Goal: Transaction & Acquisition: Purchase product/service

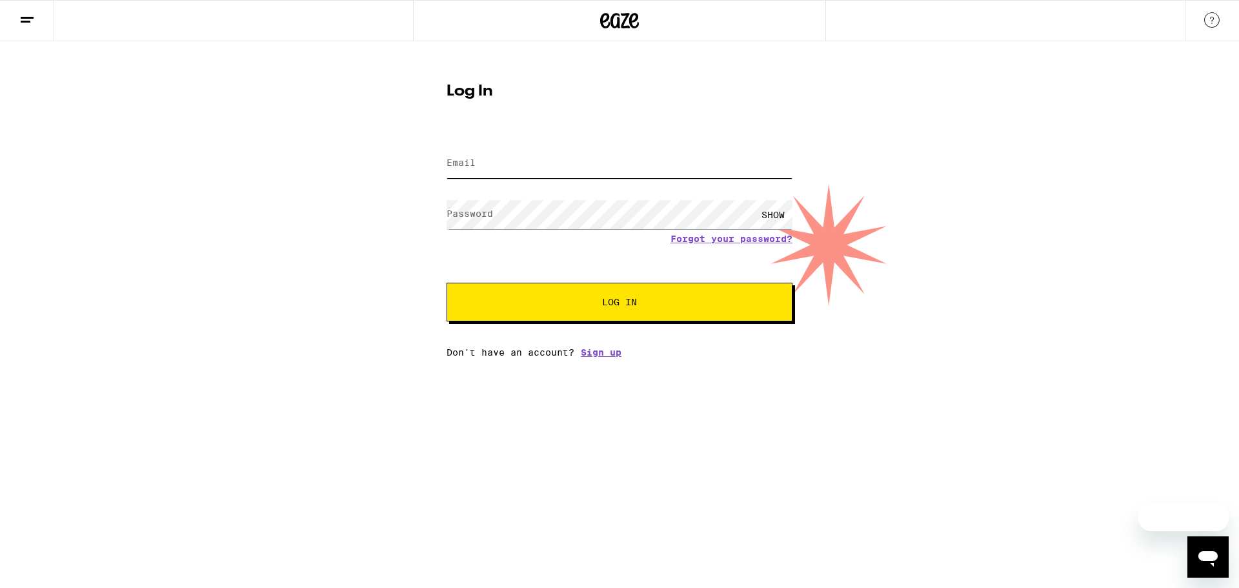
type input "[EMAIL_ADDRESS][DOMAIN_NAME]"
click at [634, 307] on span "Log In" at bounding box center [619, 302] width 35 height 9
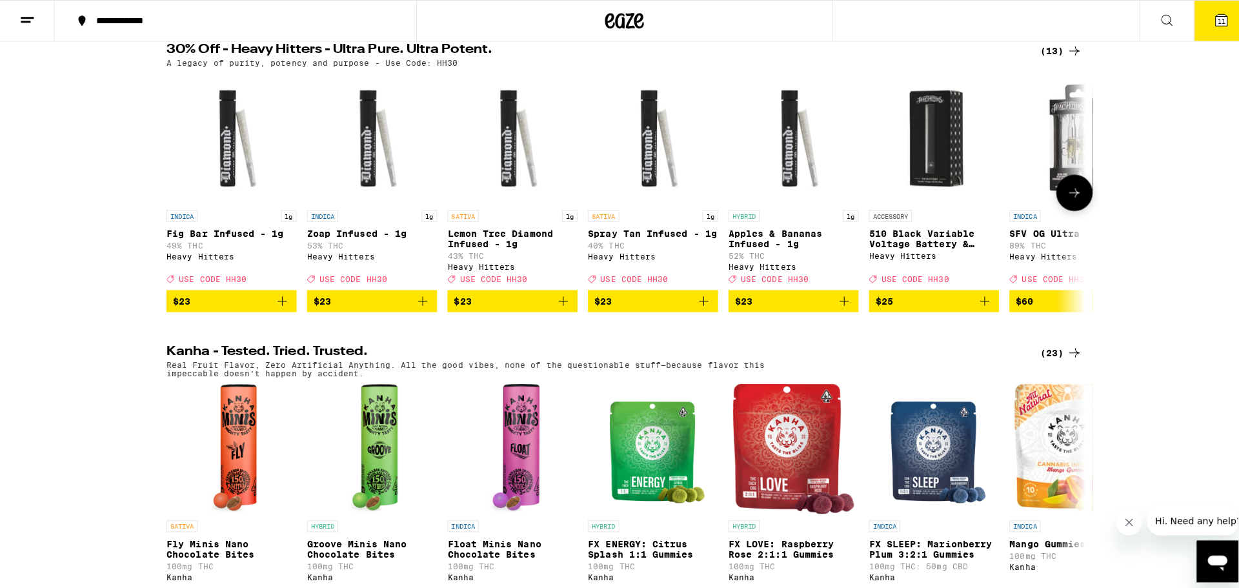
scroll to position [581, 0]
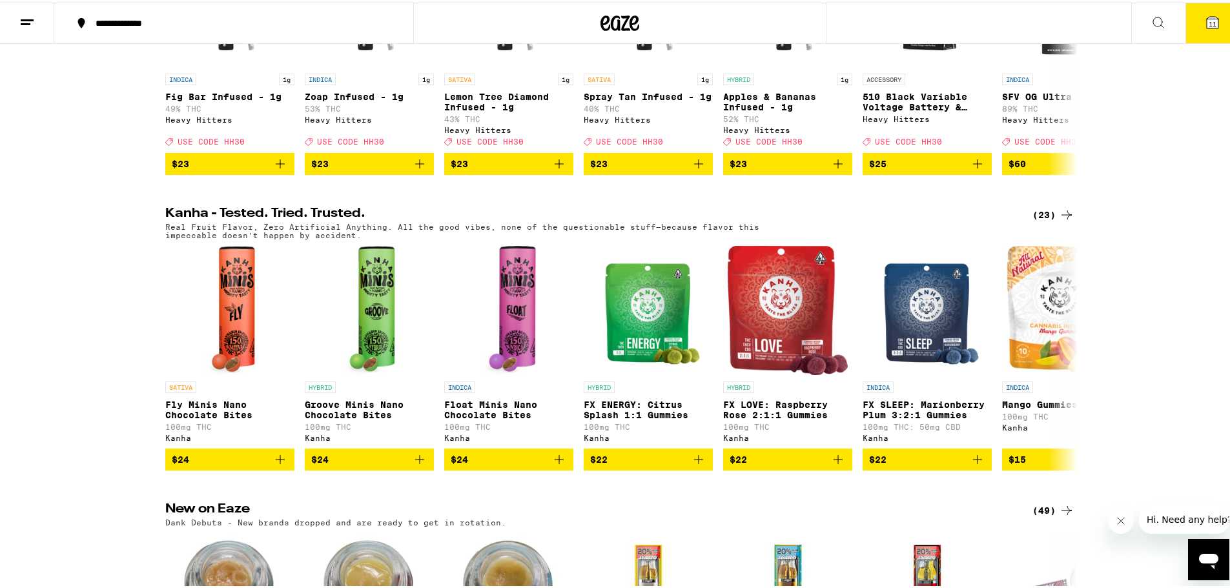
click at [1199, 31] on button "11" at bounding box center [1212, 21] width 54 height 40
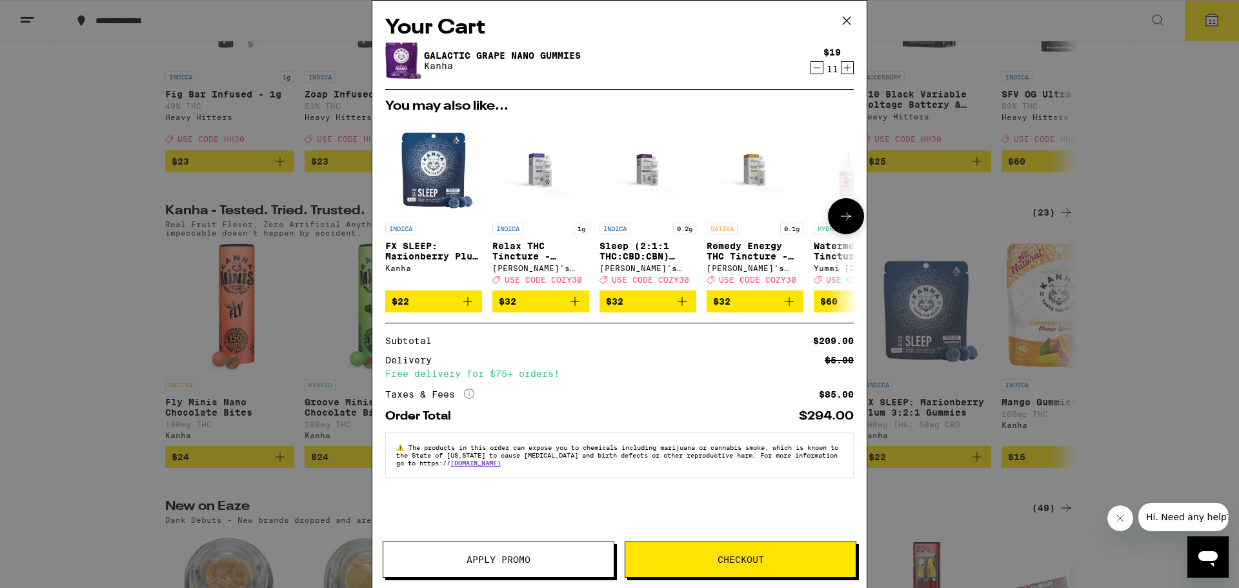
click at [470, 306] on icon "Add to bag" at bounding box center [467, 301] width 9 height 9
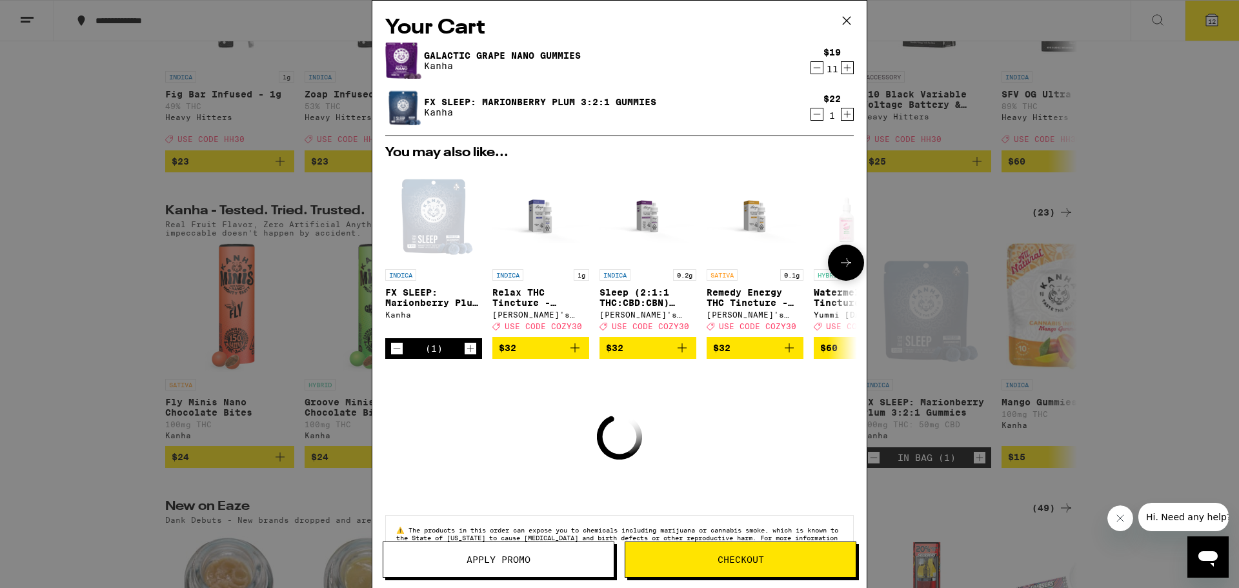
click at [471, 352] on icon "Increment" at bounding box center [470, 348] width 7 height 7
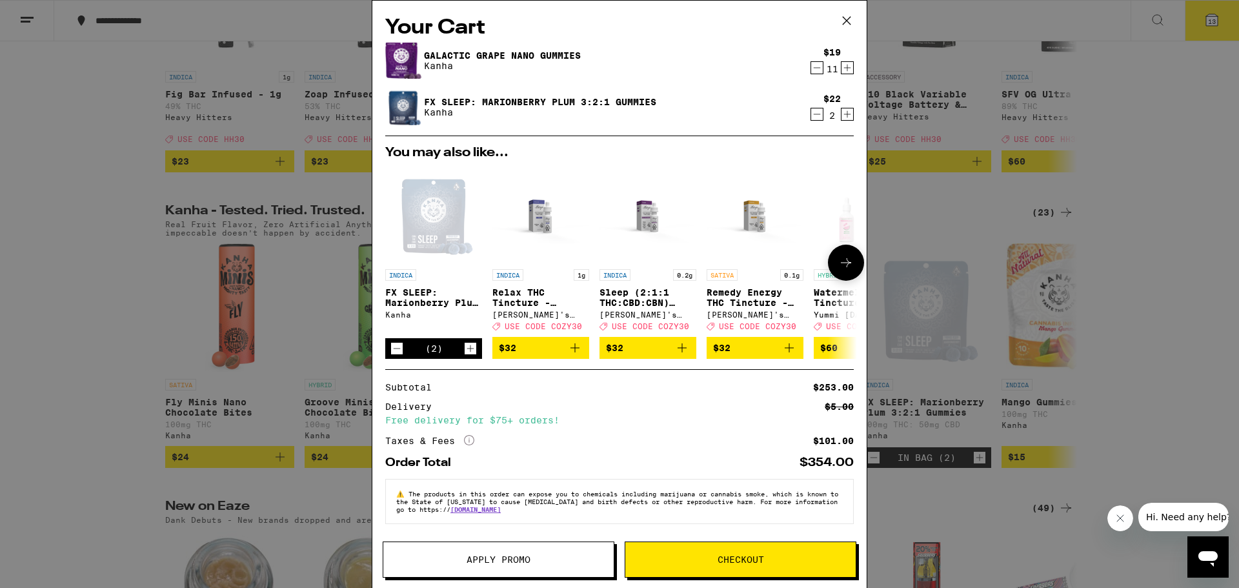
scroll to position [8, 0]
click at [838, 255] on icon at bounding box center [845, 262] width 15 height 15
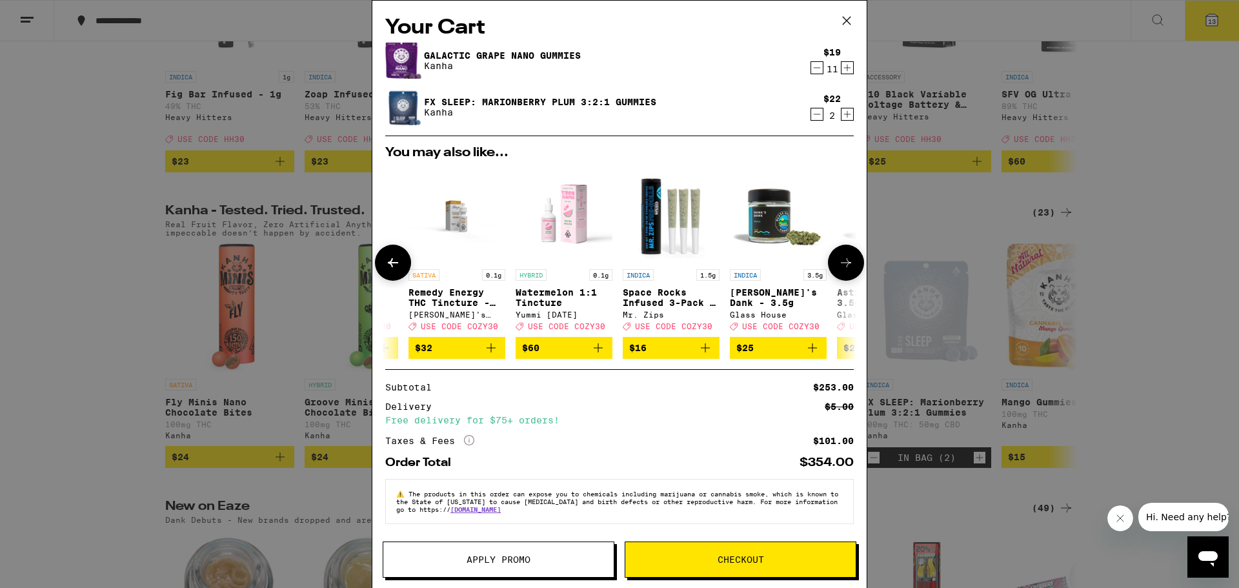
scroll to position [0, 318]
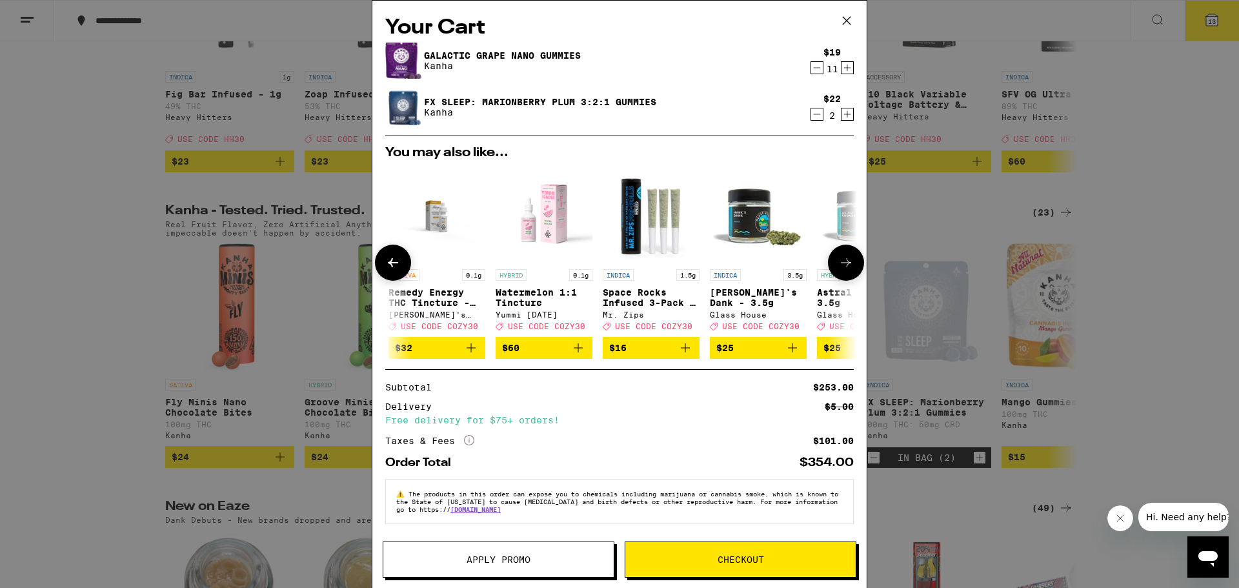
click at [838, 255] on icon at bounding box center [845, 262] width 15 height 15
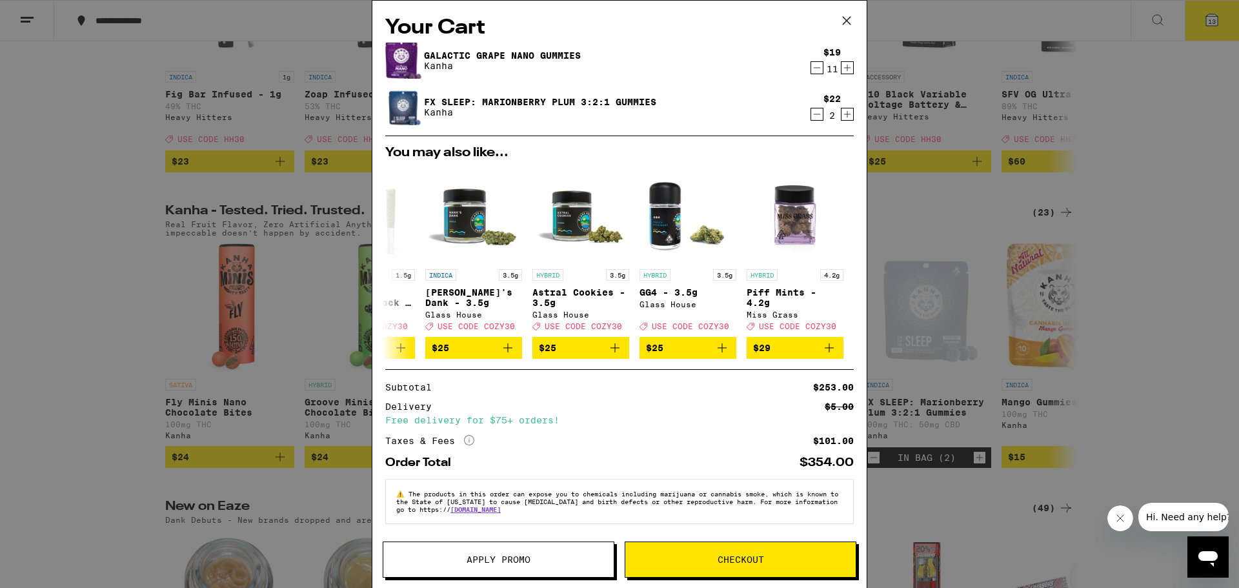
scroll to position [0, 0]
click at [811, 116] on icon "Decrement" at bounding box center [817, 114] width 12 height 15
click at [742, 557] on span "Checkout" at bounding box center [741, 559] width 46 height 9
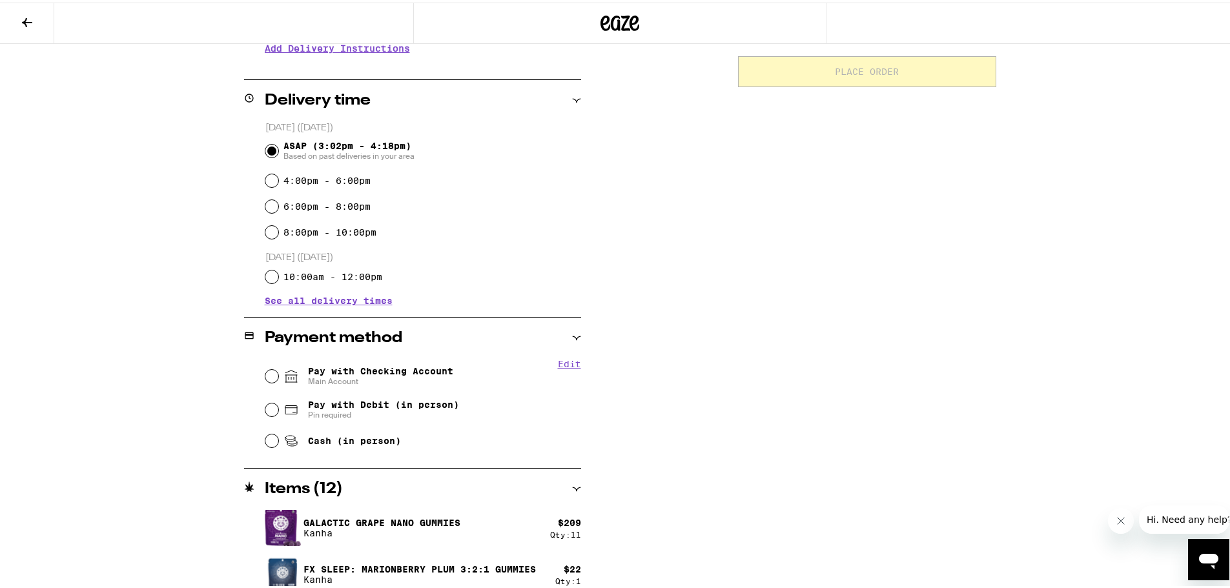
scroll to position [295, 0]
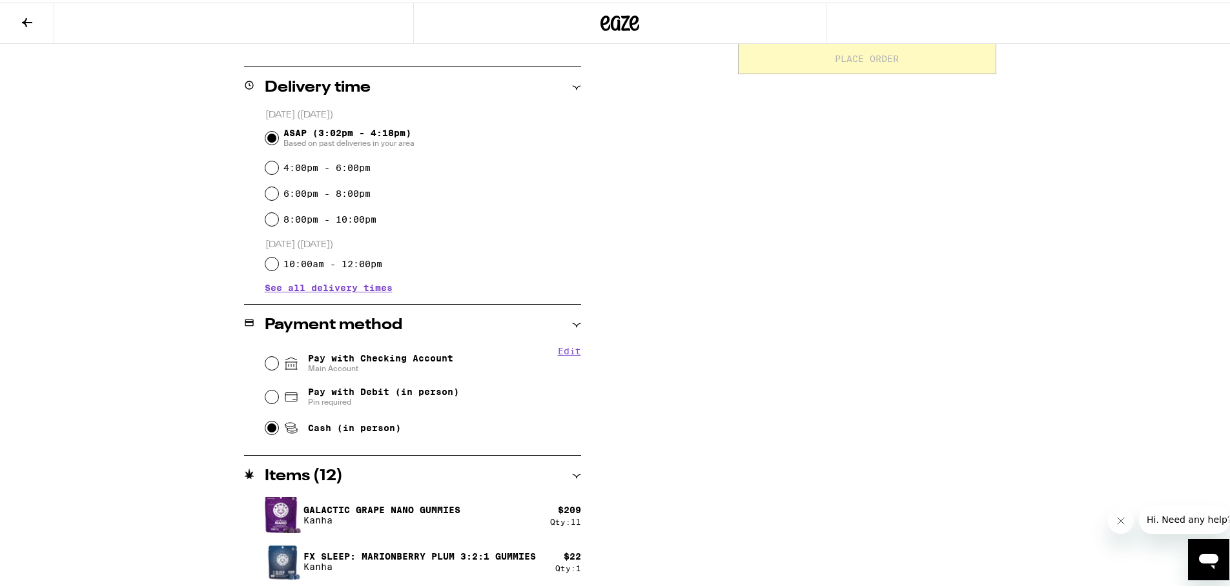
click at [266, 425] on input "Cash (in person)" at bounding box center [271, 425] width 13 height 13
radio input "true"
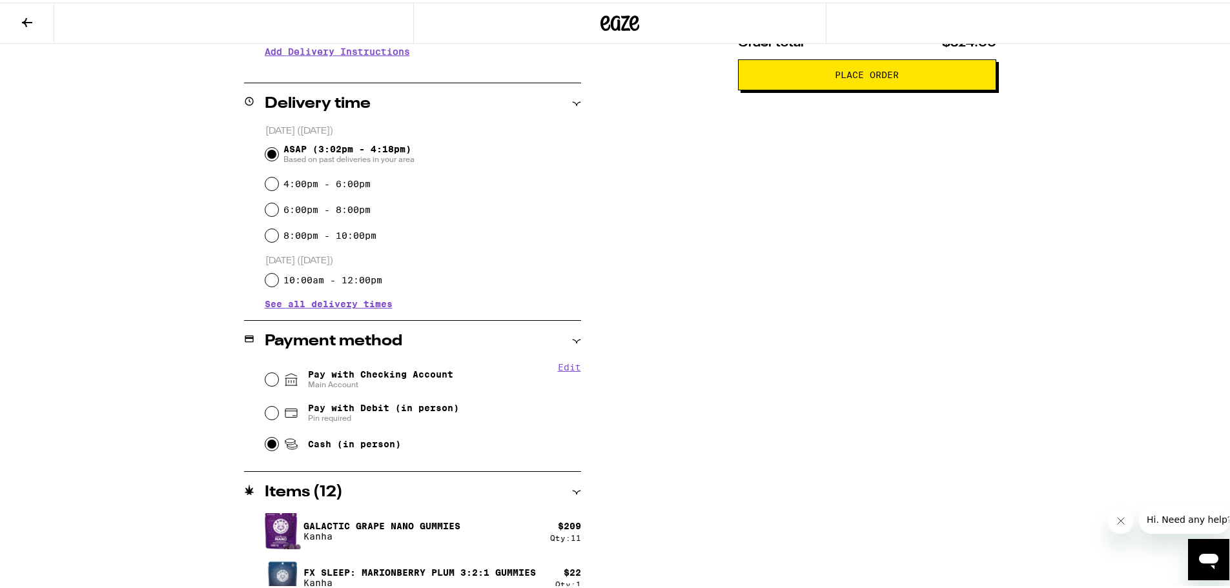
scroll to position [0, 0]
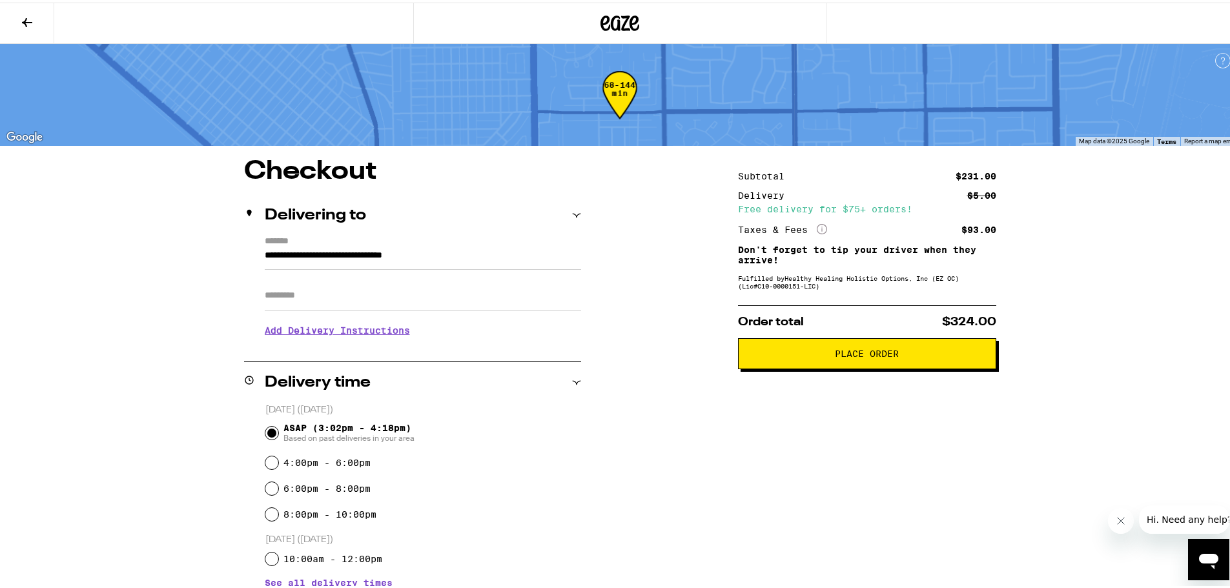
click at [851, 351] on span "Place Order" at bounding box center [867, 351] width 64 height 9
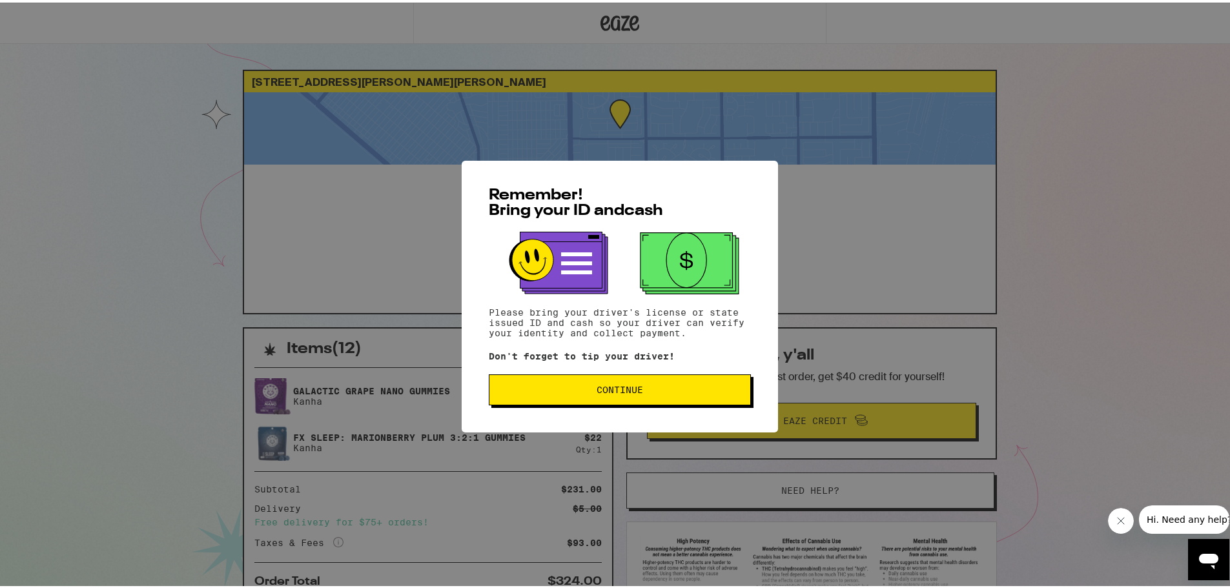
click at [638, 387] on span "Continue" at bounding box center [620, 387] width 240 height 9
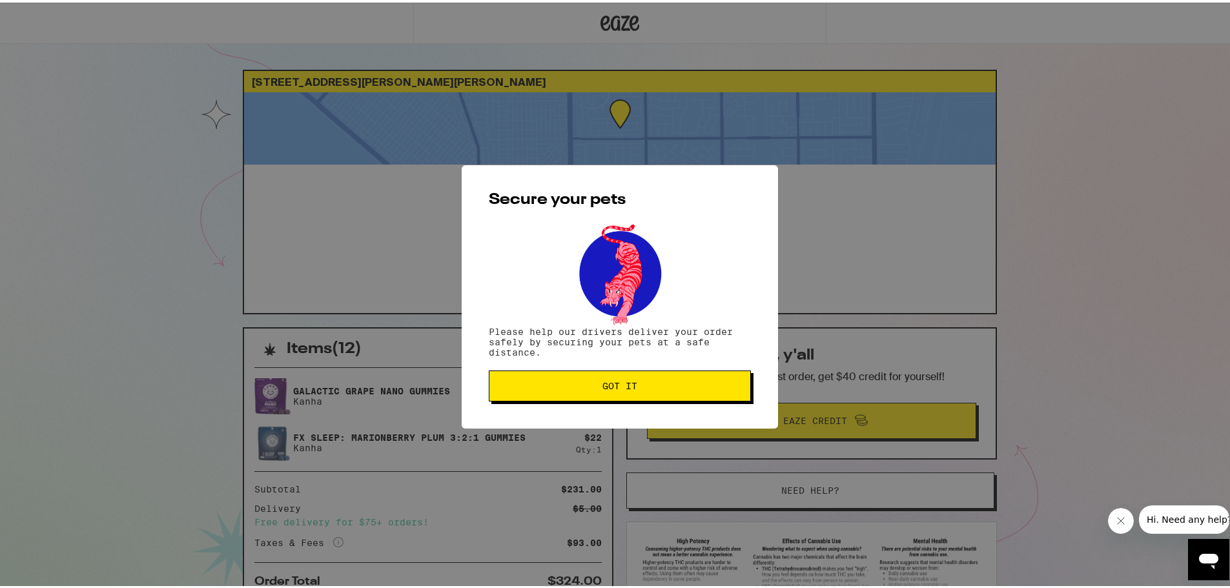
click at [638, 387] on span "Got it" at bounding box center [620, 383] width 240 height 9
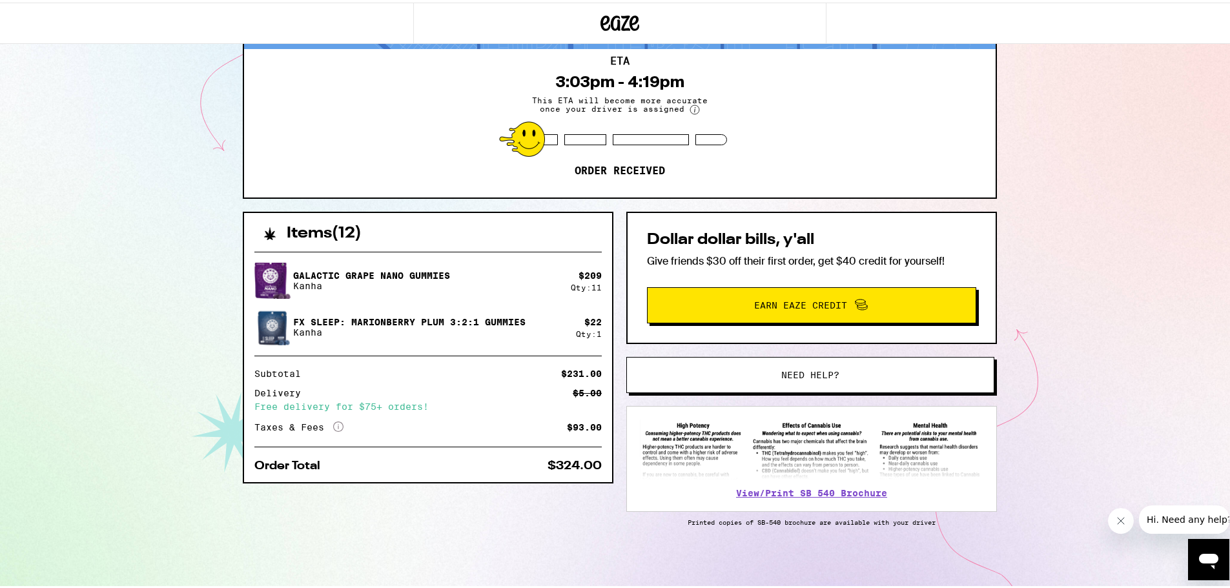
scroll to position [118, 0]
